Goal: Task Accomplishment & Management: Complete application form

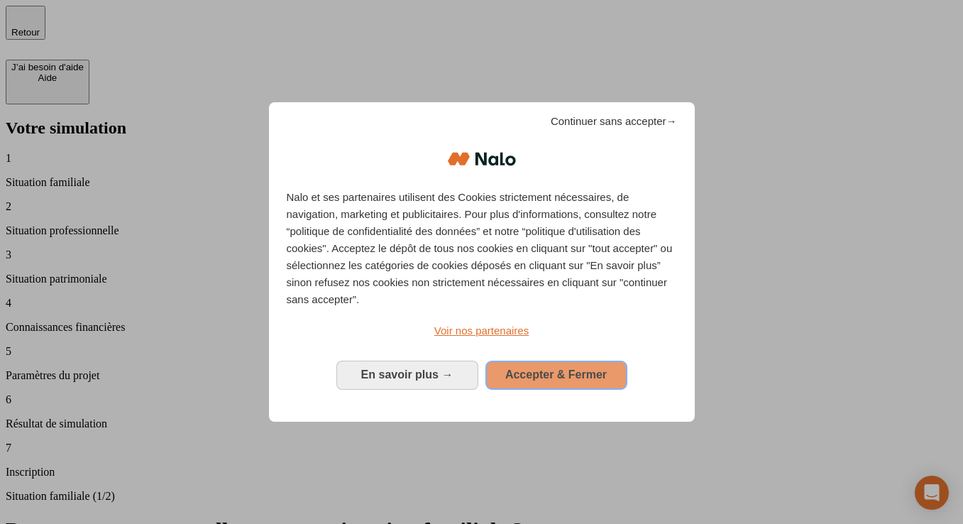
click at [522, 377] on span "Accepter & Fermer" at bounding box center [556, 374] width 102 height 12
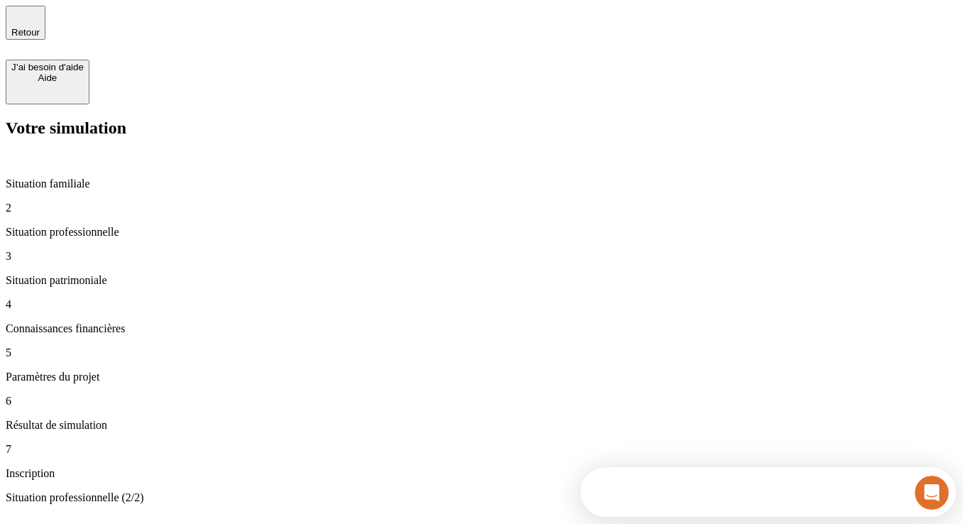
type input "100 000"
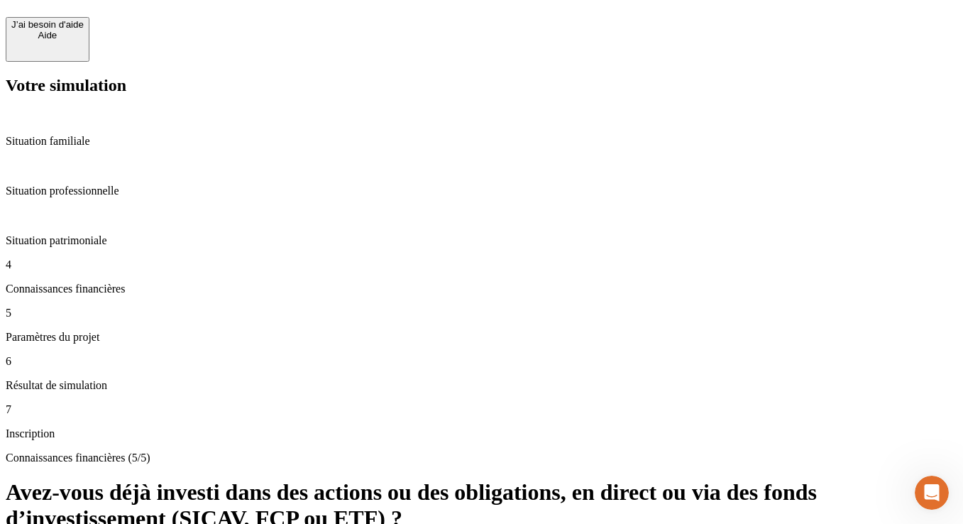
scroll to position [78, 0]
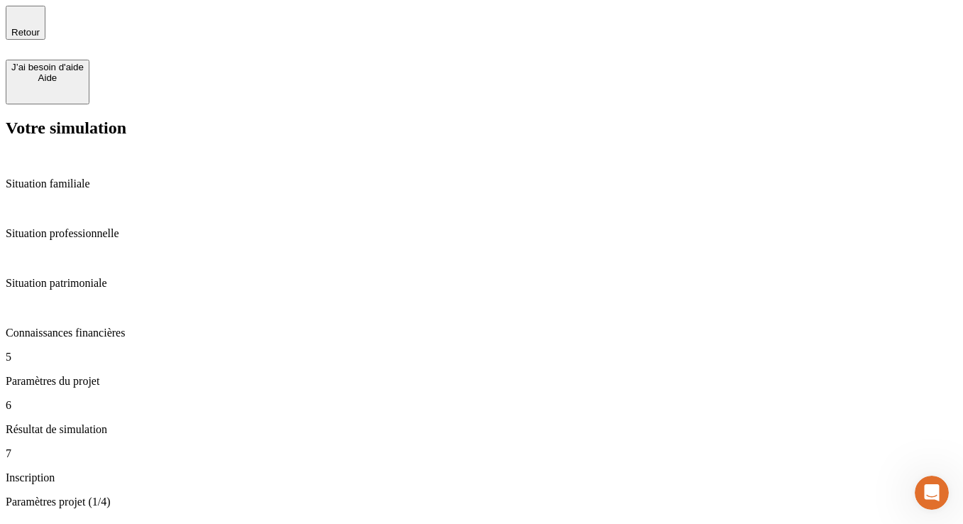
type input "35"
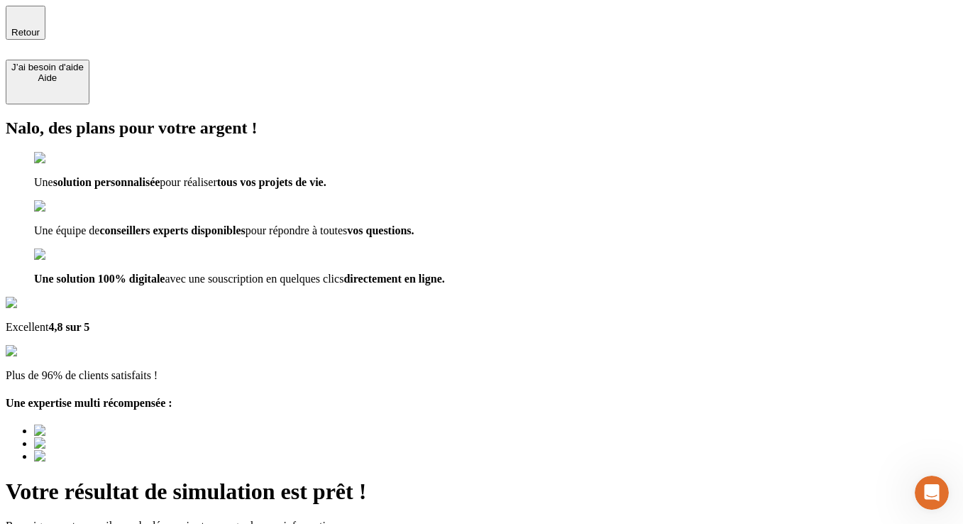
click at [40, 27] on span "Retour" at bounding box center [25, 32] width 28 height 11
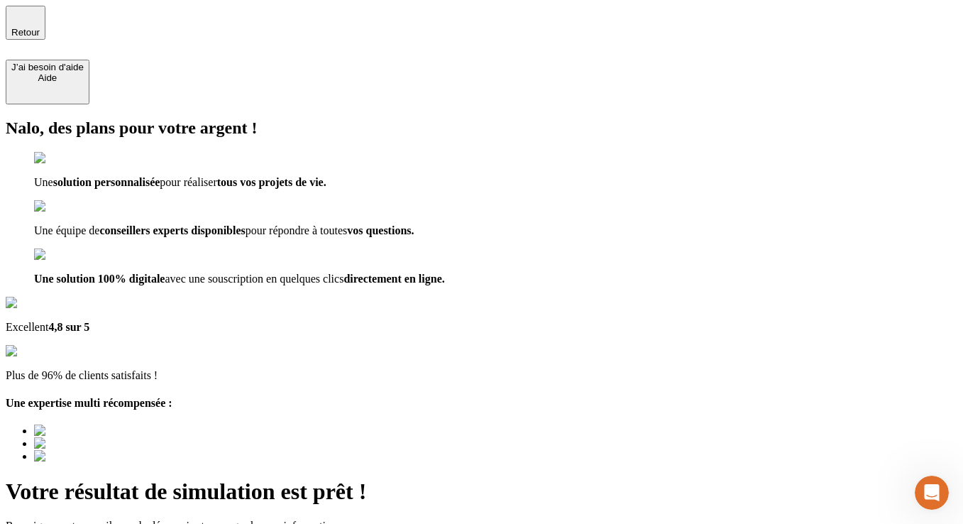
type input "test90@nalo.fr"
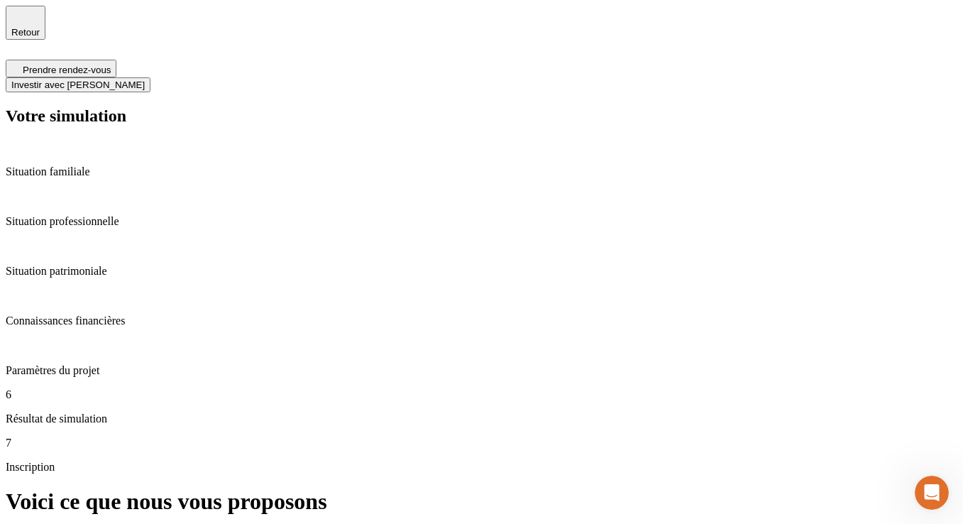
click at [145, 80] on span "Investir avec [PERSON_NAME]" at bounding box center [77, 85] width 133 height 11
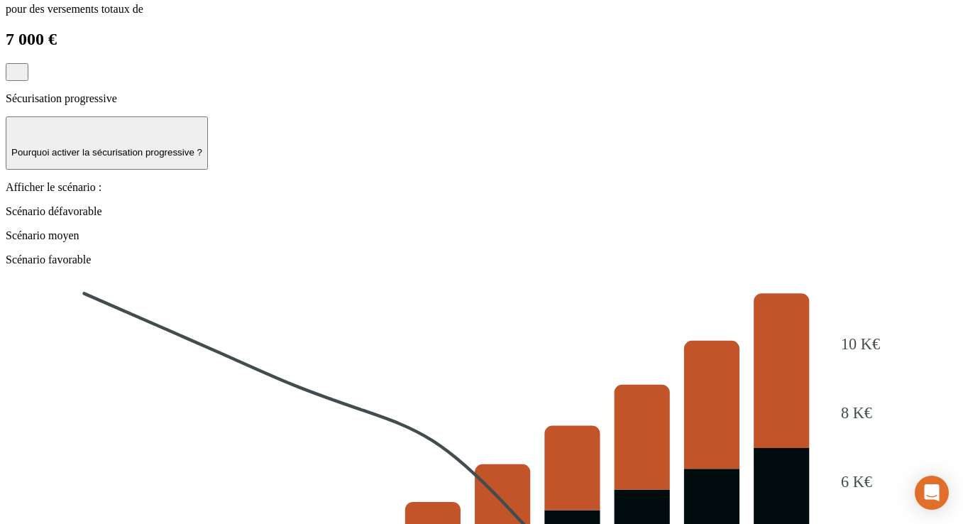
scroll to position [1383, 0]
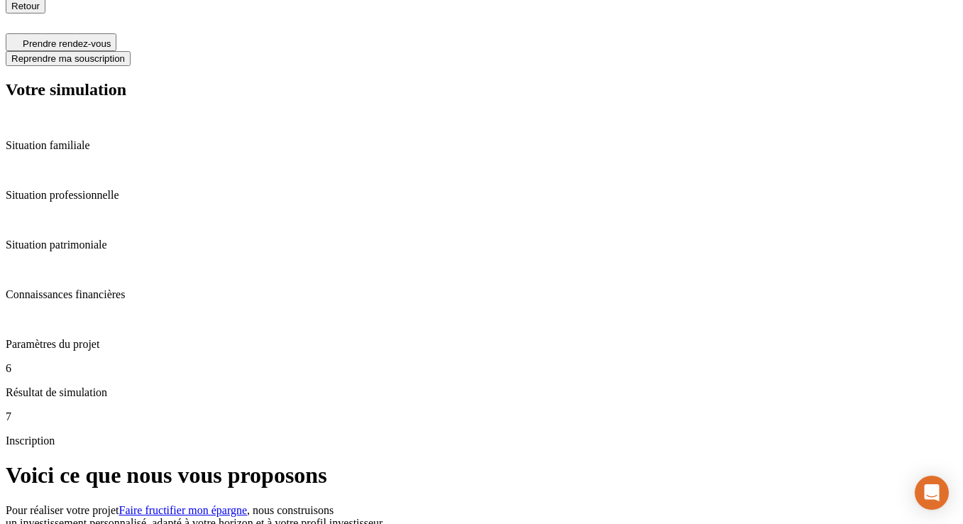
scroll to position [0, 0]
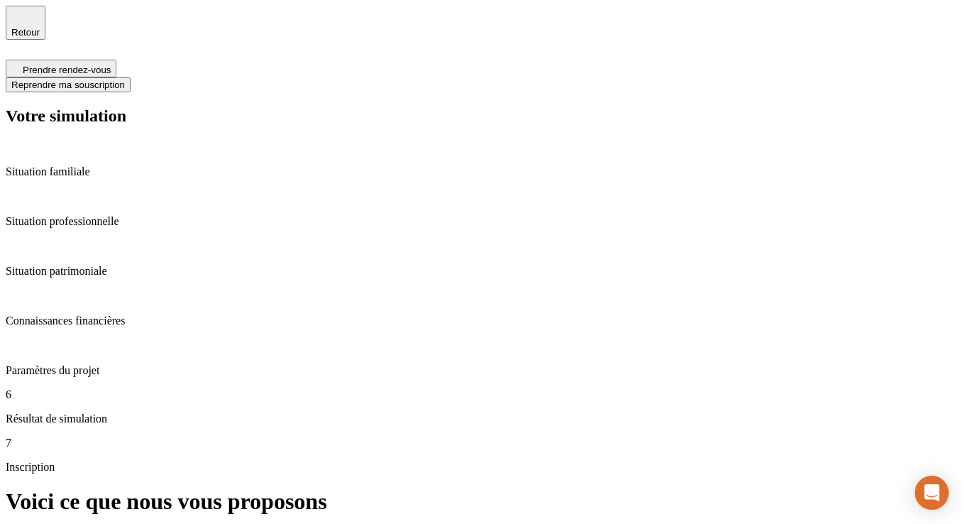
click at [125, 80] on span "Reprendre ma souscription" at bounding box center [68, 85] width 114 height 11
